Goal: Complete application form

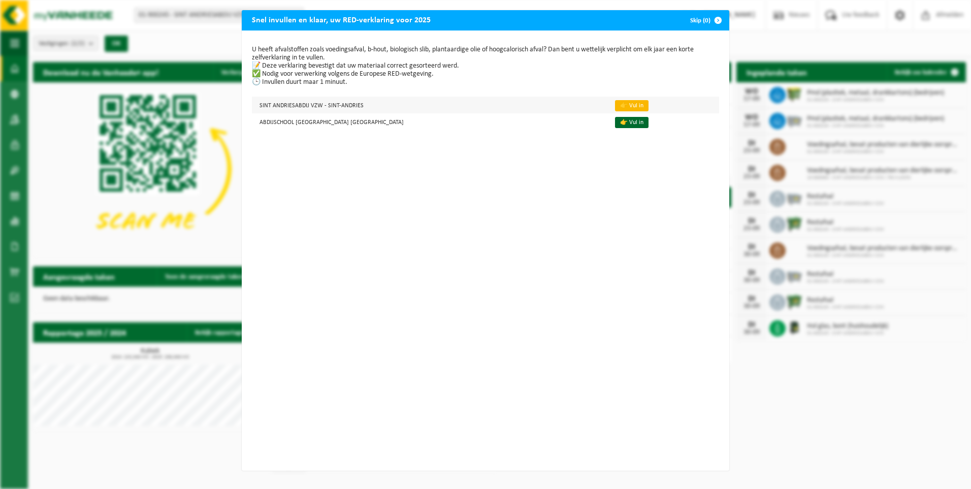
click at [621, 104] on link "👉 Vul in" at bounding box center [632, 105] width 34 height 11
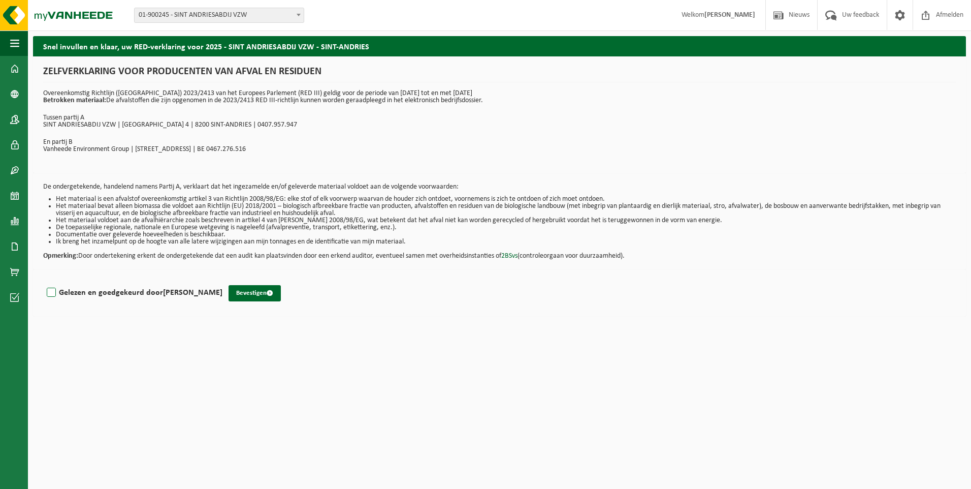
click at [50, 292] on label "Gelezen en goedgekeurd door [PERSON_NAME]" at bounding box center [134, 292] width 178 height 15
click at [222, 280] on input "Gelezen en goedgekeurd door [PERSON_NAME]" at bounding box center [222, 279] width 1 height 1
checkbox input "true"
click at [246, 292] on button "Bevestigen" at bounding box center [255, 293] width 52 height 16
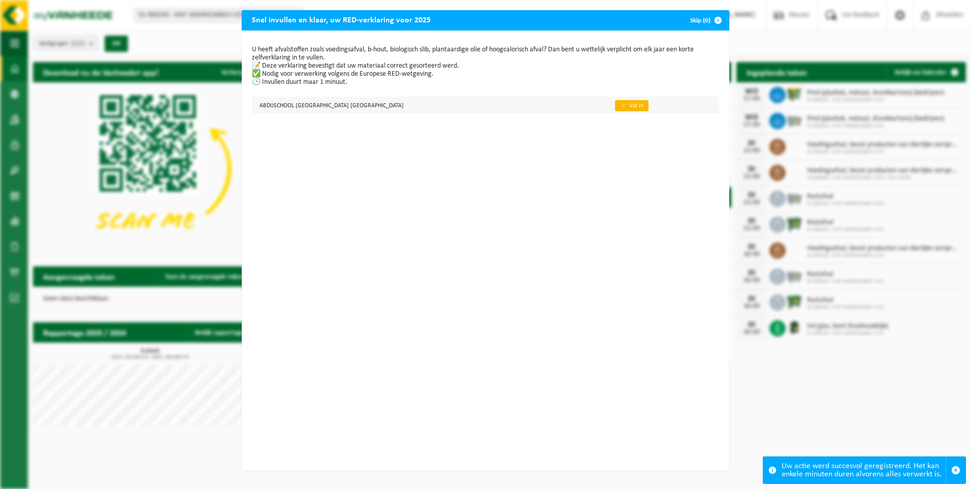
click at [616, 104] on link "👉 Vul in" at bounding box center [632, 105] width 34 height 11
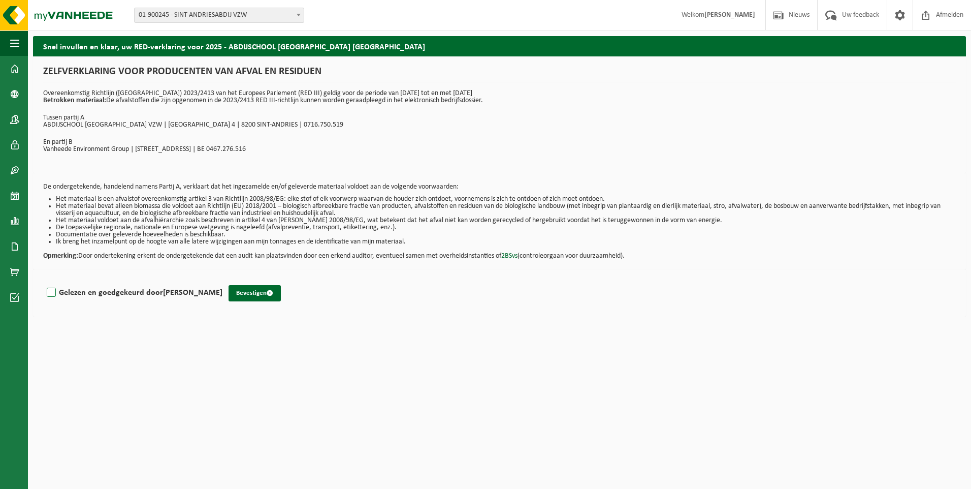
drag, startPoint x: 609, startPoint y: 78, endPoint x: 54, endPoint y: 293, distance: 595.1
click at [54, 293] on label "Gelezen en goedgekeurd door PETER BRUYCKER" at bounding box center [134, 292] width 178 height 15
click at [222, 280] on input "Gelezen en goedgekeurd door PETER BRUYCKER" at bounding box center [222, 279] width 1 height 1
checkbox input "true"
click at [261, 291] on button "Bevestigen" at bounding box center [255, 293] width 52 height 16
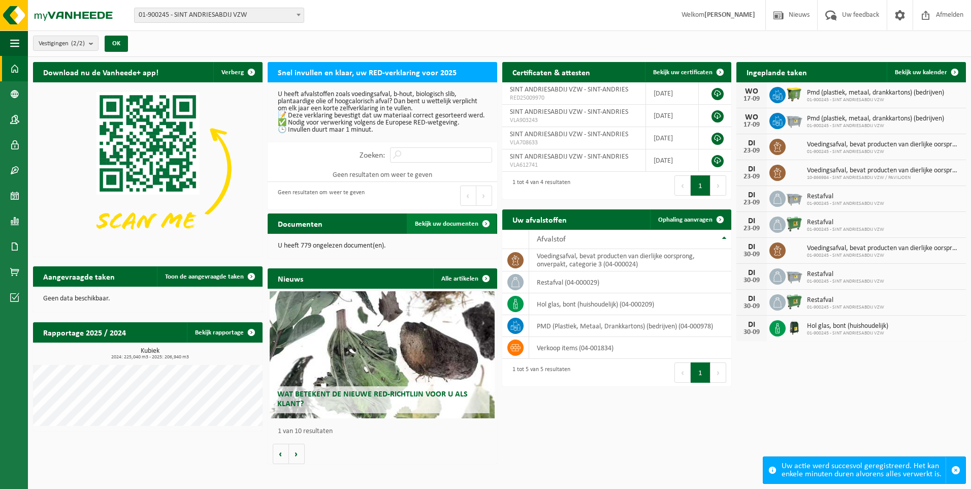
click at [484, 221] on span at bounding box center [486, 223] width 20 height 20
